Goal: Transaction & Acquisition: Obtain resource

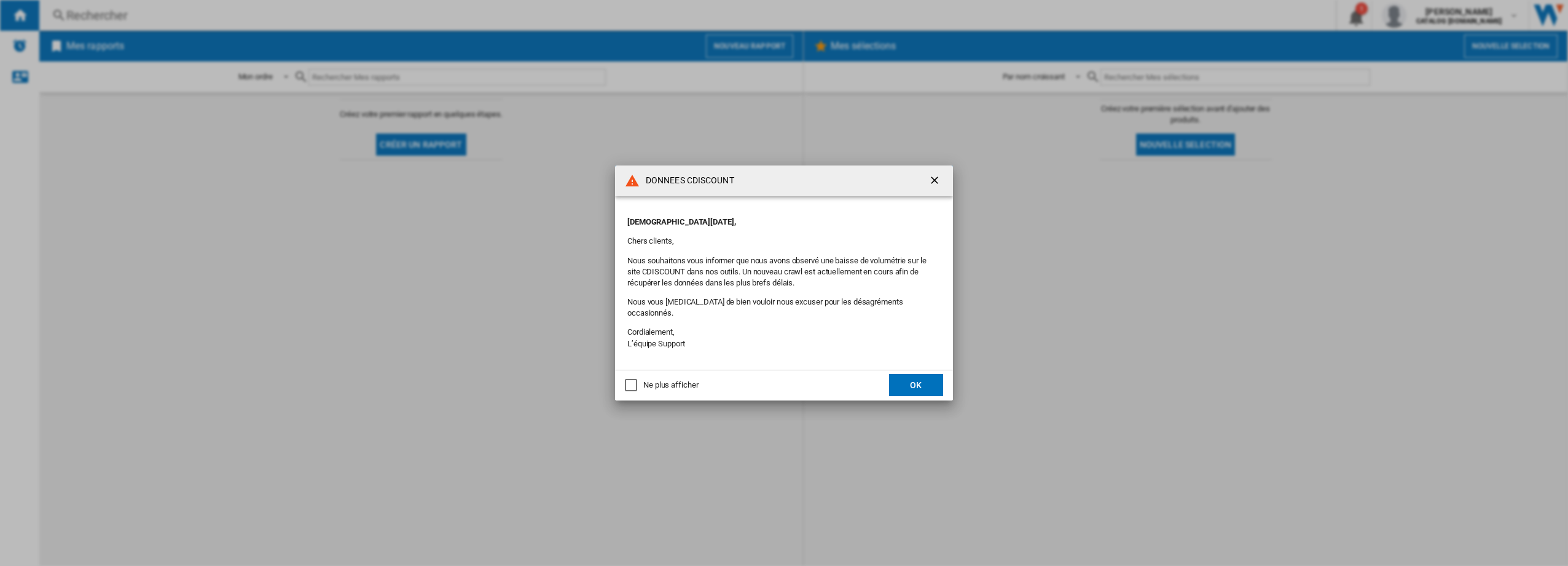
click at [907, 379] on button "OK" at bounding box center [916, 385] width 54 height 22
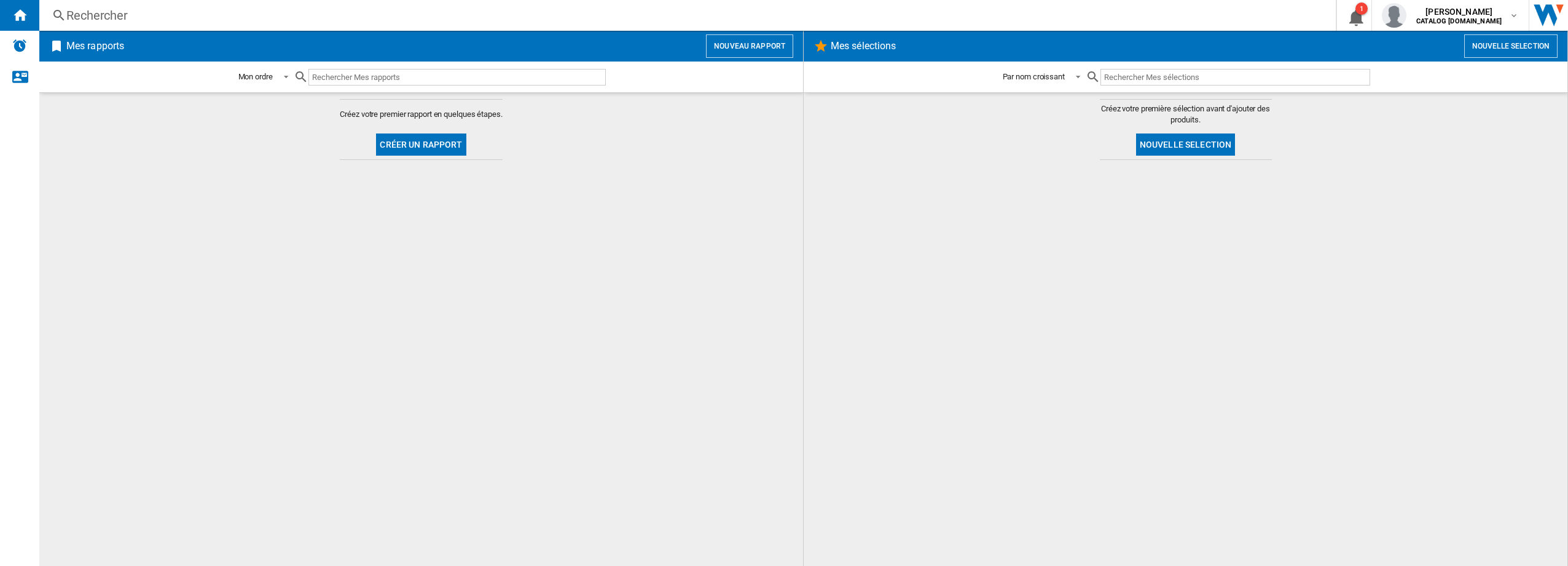
click at [757, 45] on button "Nouveau rapport" at bounding box center [749, 47] width 87 height 24
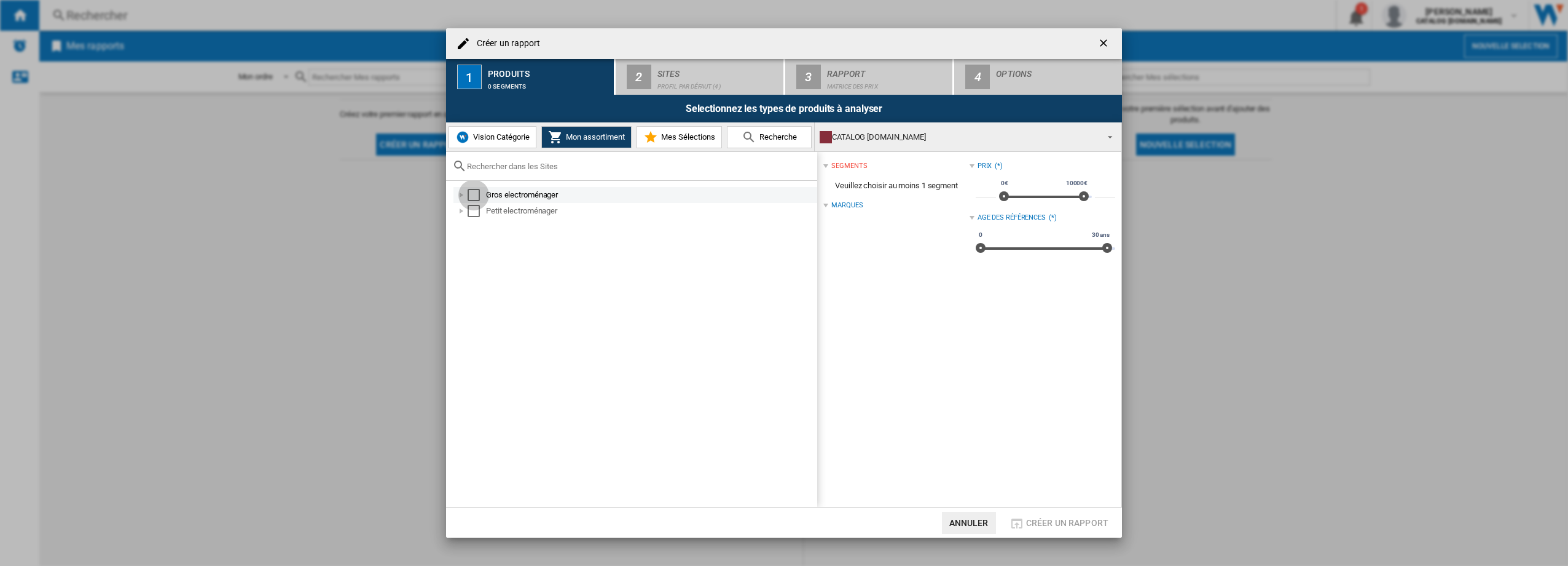
click at [475, 190] on div "Select" at bounding box center [473, 195] width 12 height 12
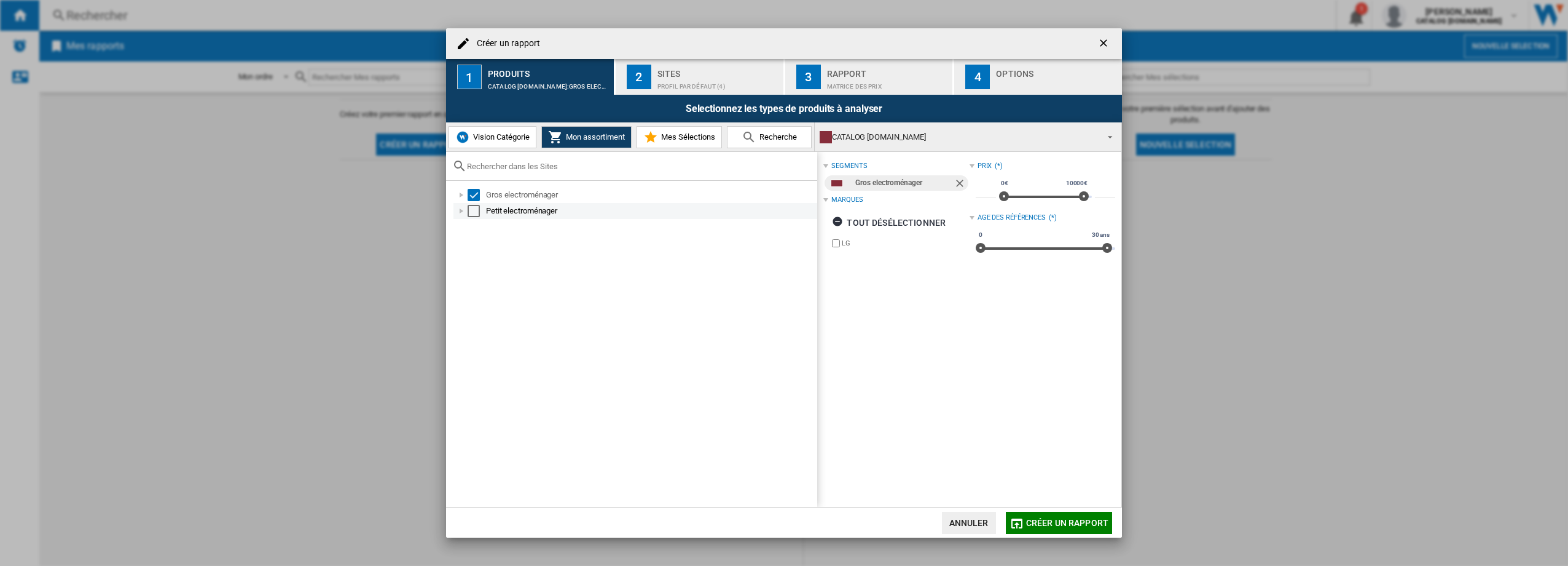
click at [472, 214] on div "Select" at bounding box center [473, 211] width 12 height 12
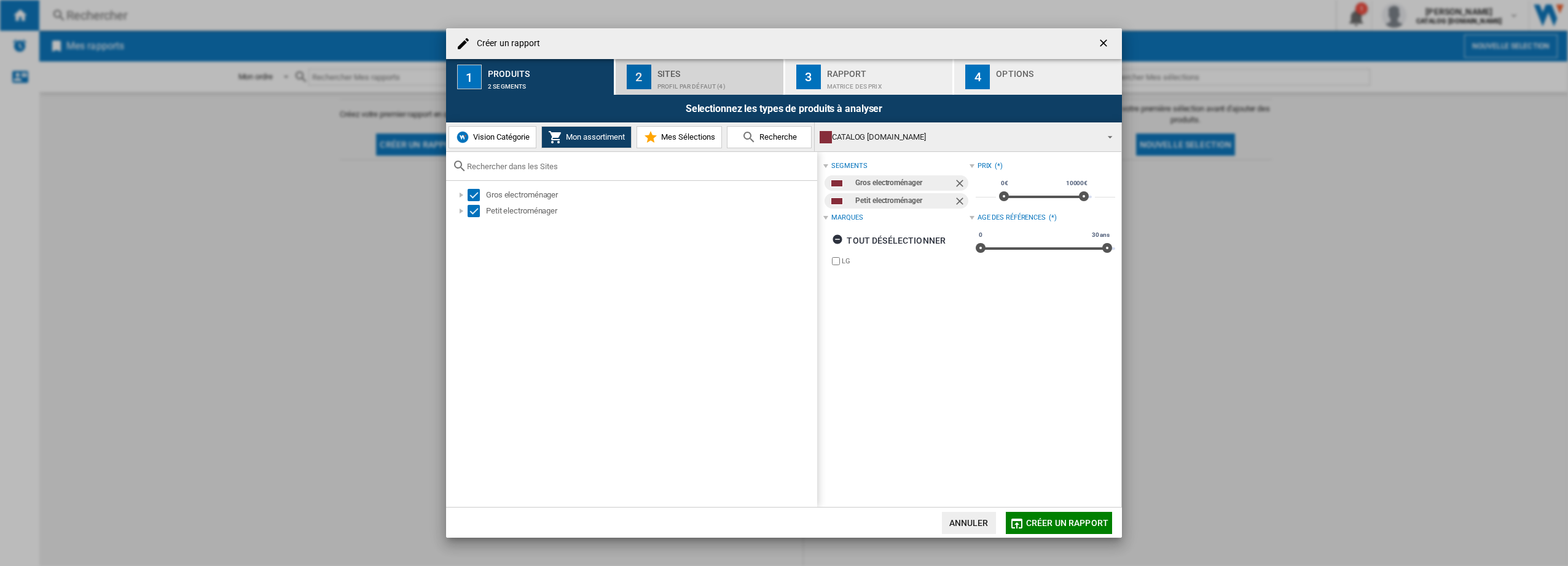
click at [694, 76] on div "Sites" at bounding box center [718, 71] width 121 height 13
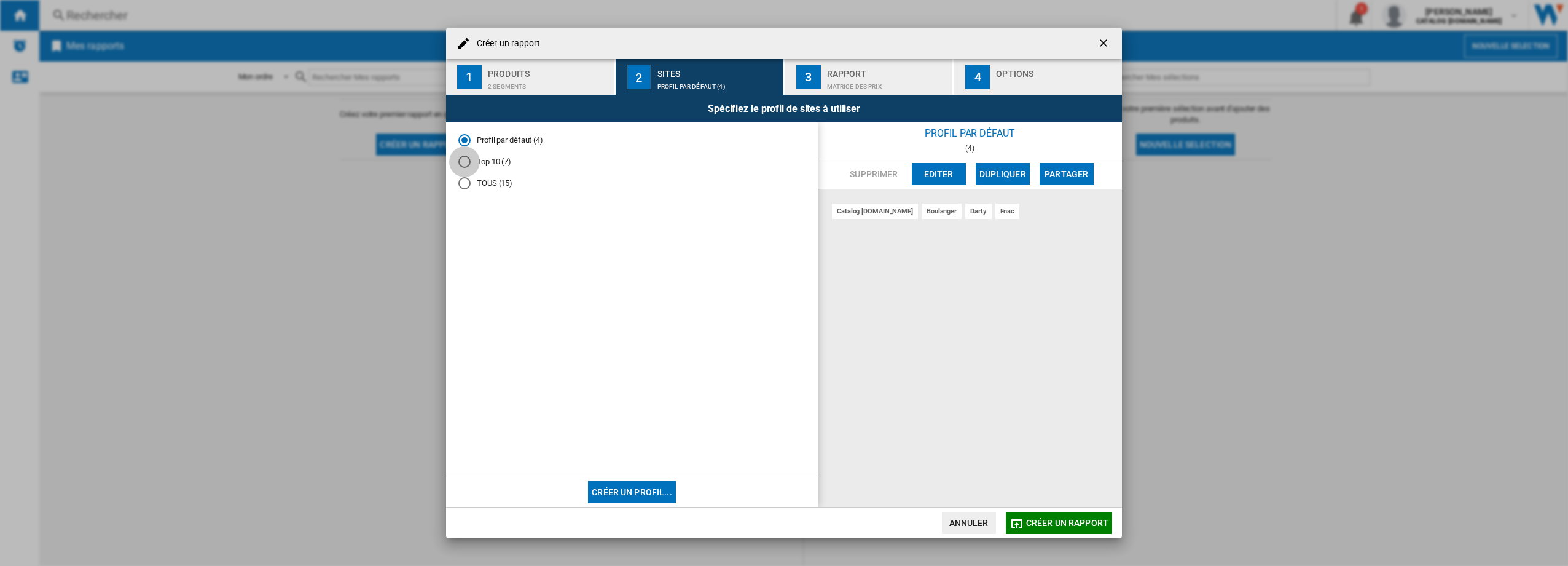
click at [466, 165] on div "Top 10 (7)" at bounding box center [464, 161] width 12 height 12
click at [855, 105] on div "Spécifiez le profil de sites à utiliser" at bounding box center [784, 109] width 676 height 28
click at [852, 88] on div "Matrice des prix" at bounding box center [887, 83] width 121 height 13
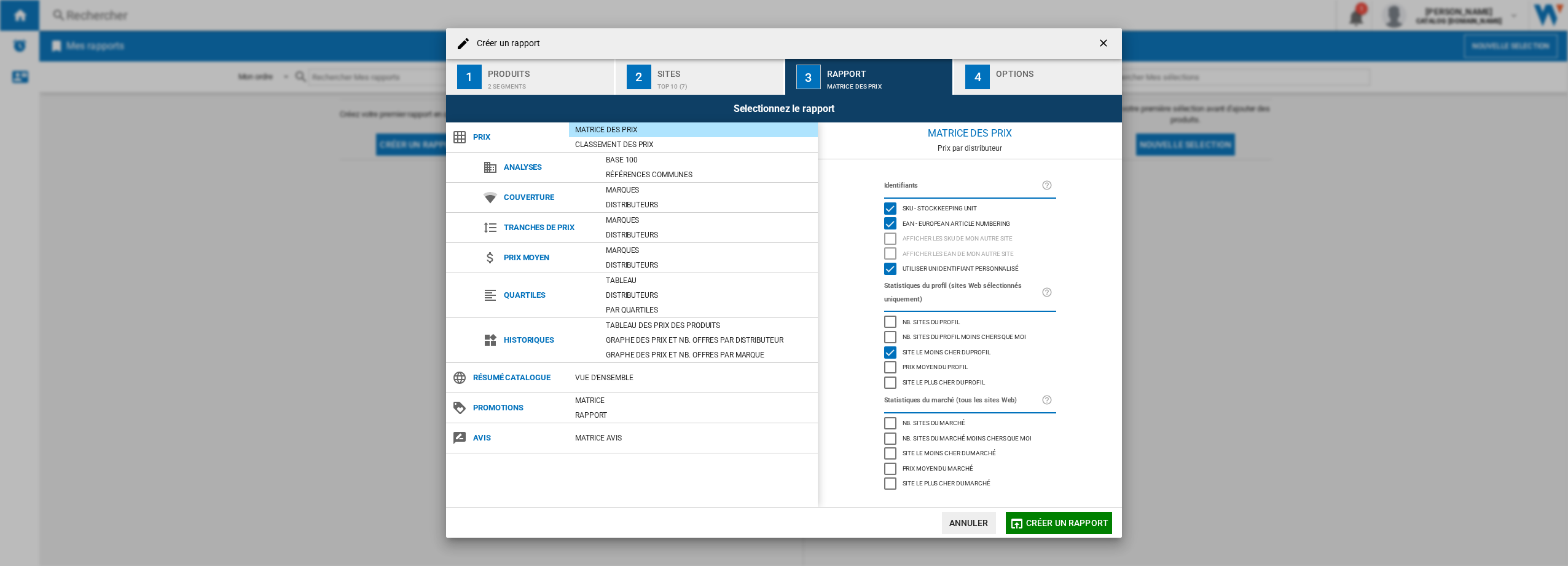
click at [1021, 79] on div "button" at bounding box center [1056, 83] width 121 height 13
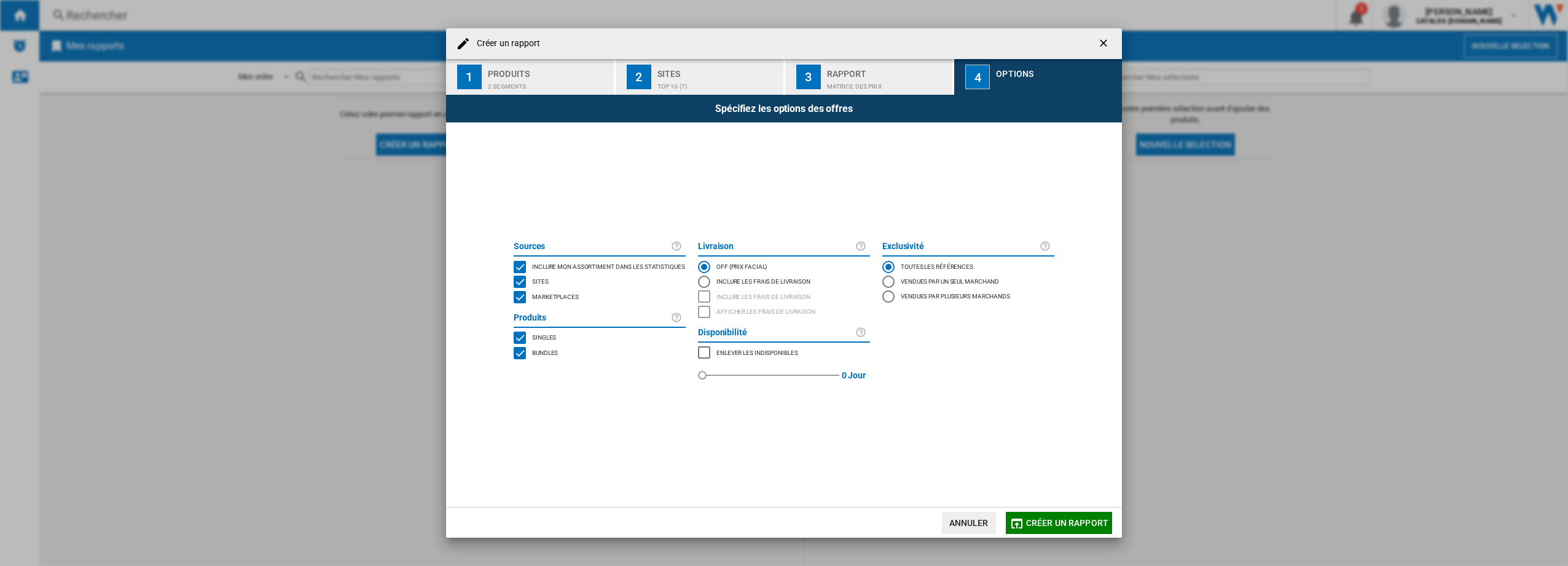
click at [515, 297] on div "MARKETPLACES" at bounding box center [520, 297] width 12 height 12
drag, startPoint x: 1049, startPoint y: 519, endPoint x: 1044, endPoint y: 524, distance: 7.1
click at [1049, 519] on span "Créer un rapport" at bounding box center [1067, 522] width 82 height 10
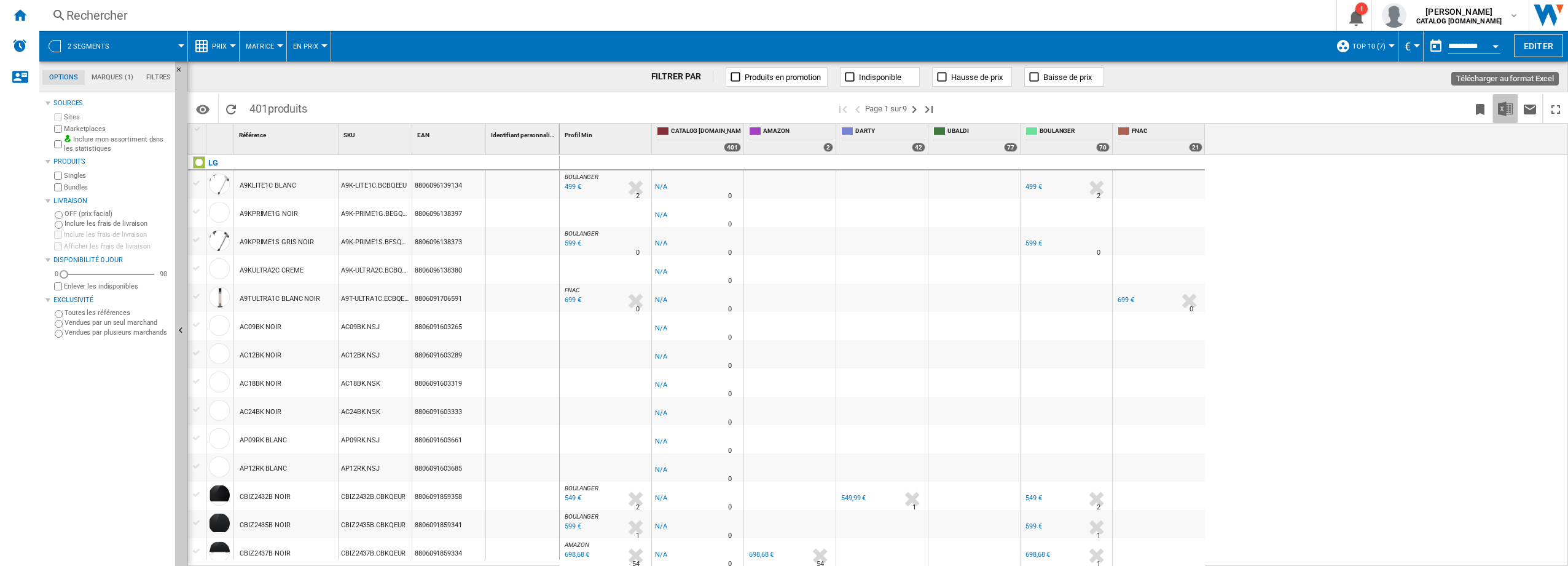
click at [1504, 108] on img "Télécharger au format Excel" at bounding box center [1505, 109] width 15 height 15
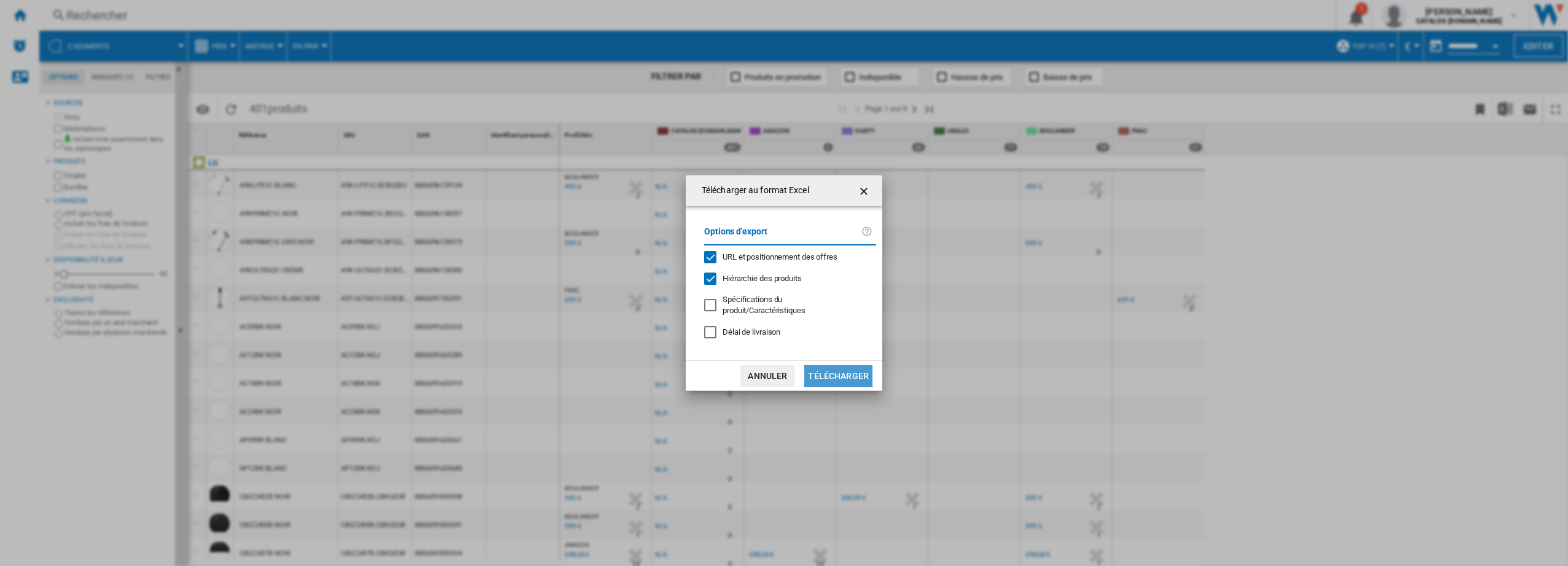
click at [820, 373] on button "Télécharger" at bounding box center [839, 376] width 68 height 22
